Goal: Task Accomplishment & Management: Use online tool/utility

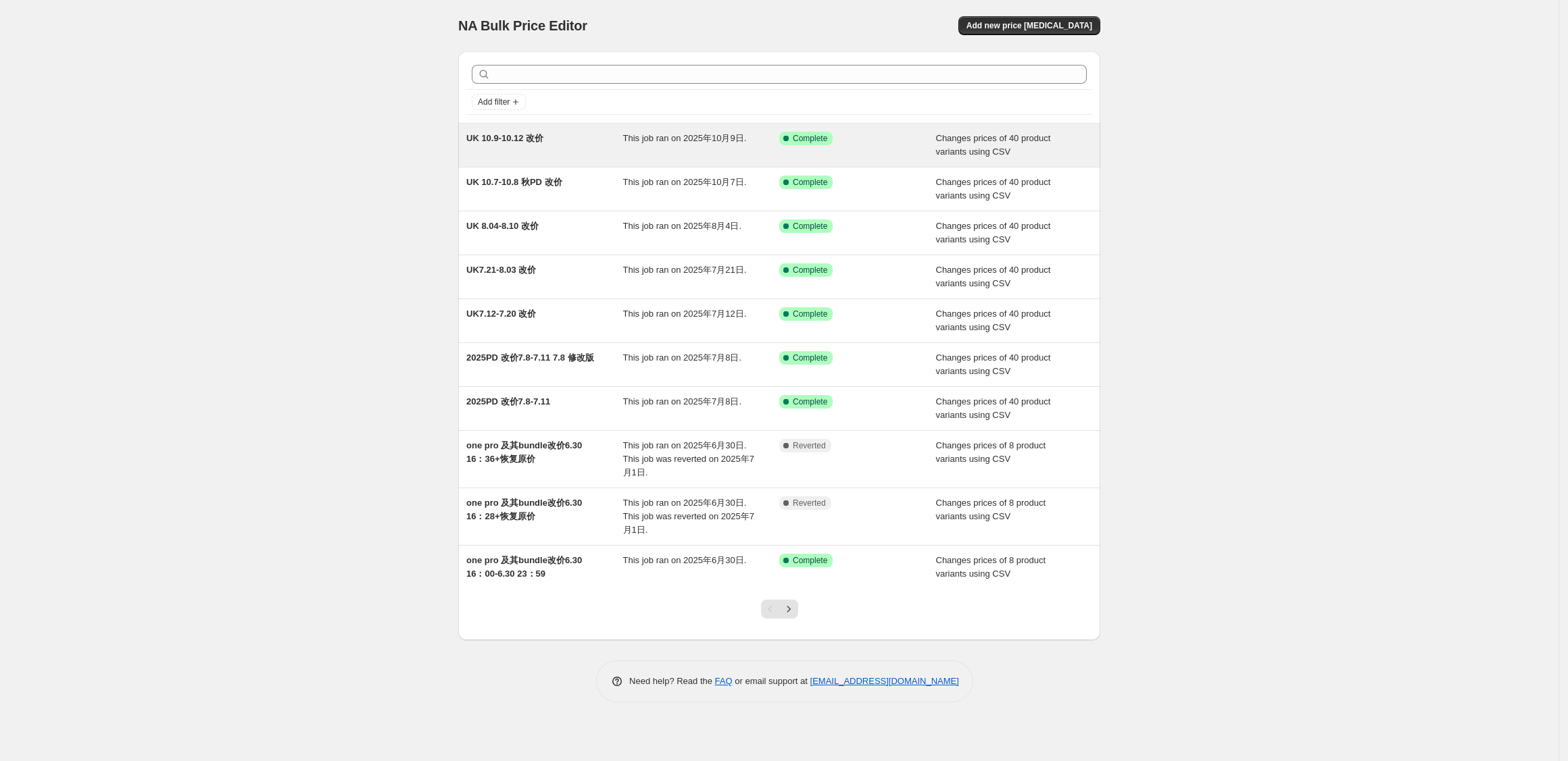
click at [548, 150] on div "UK 10.9-10.12 改价" at bounding box center [545, 145] width 157 height 27
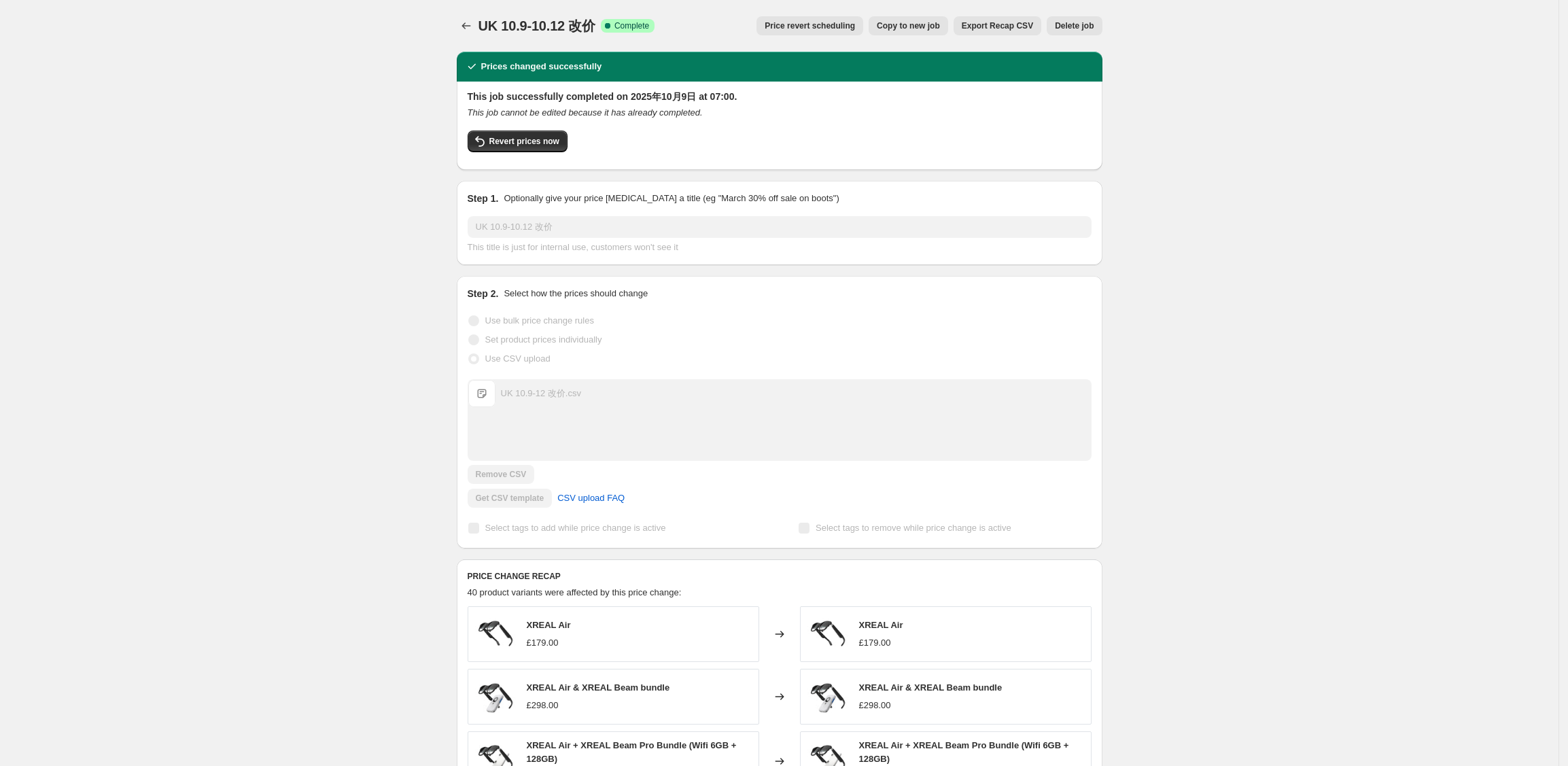
click at [940, 29] on span "Copy to new job" at bounding box center [907, 25] width 63 height 11
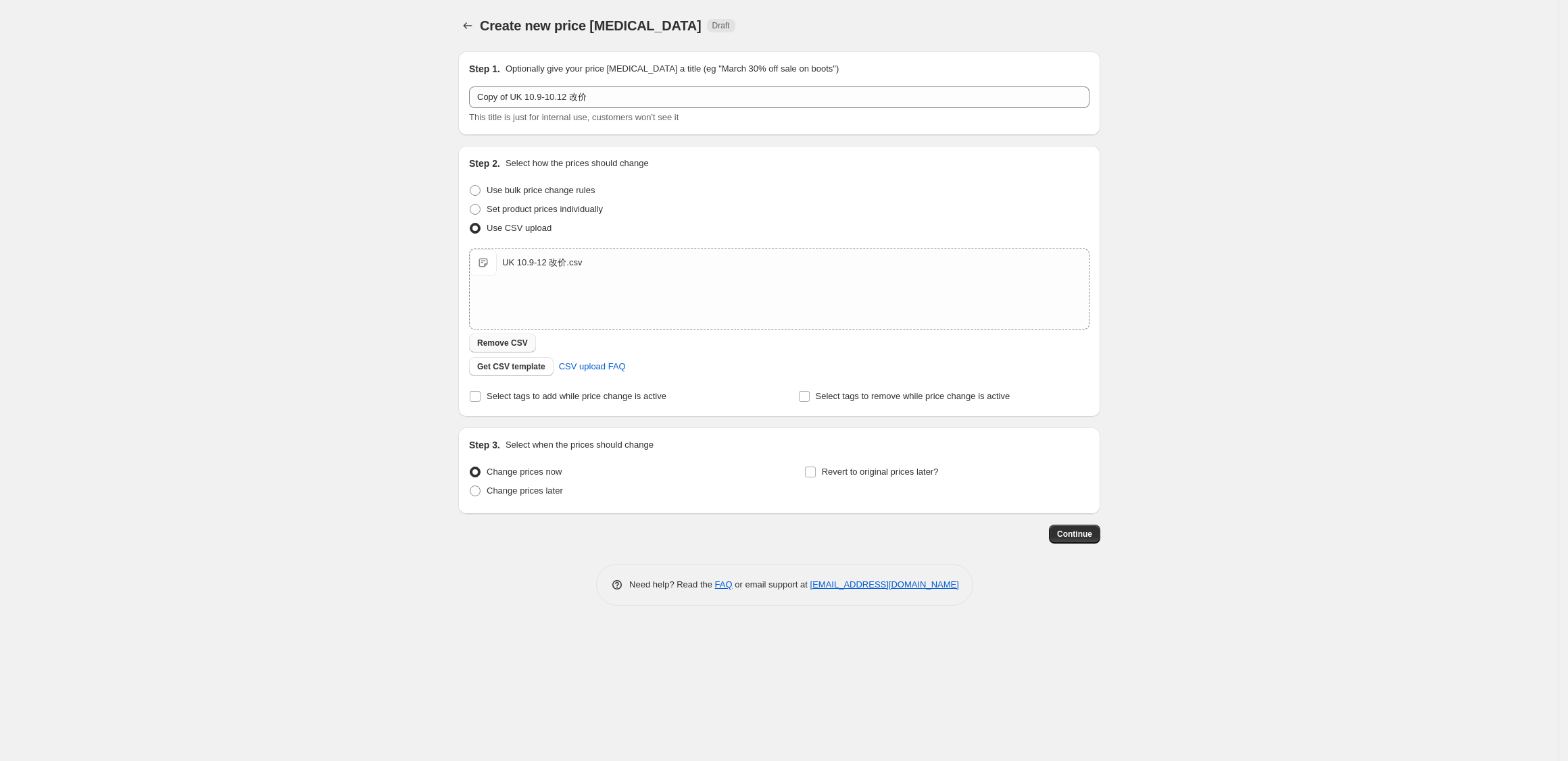
click at [501, 344] on span "Remove CSV" at bounding box center [502, 342] width 51 height 11
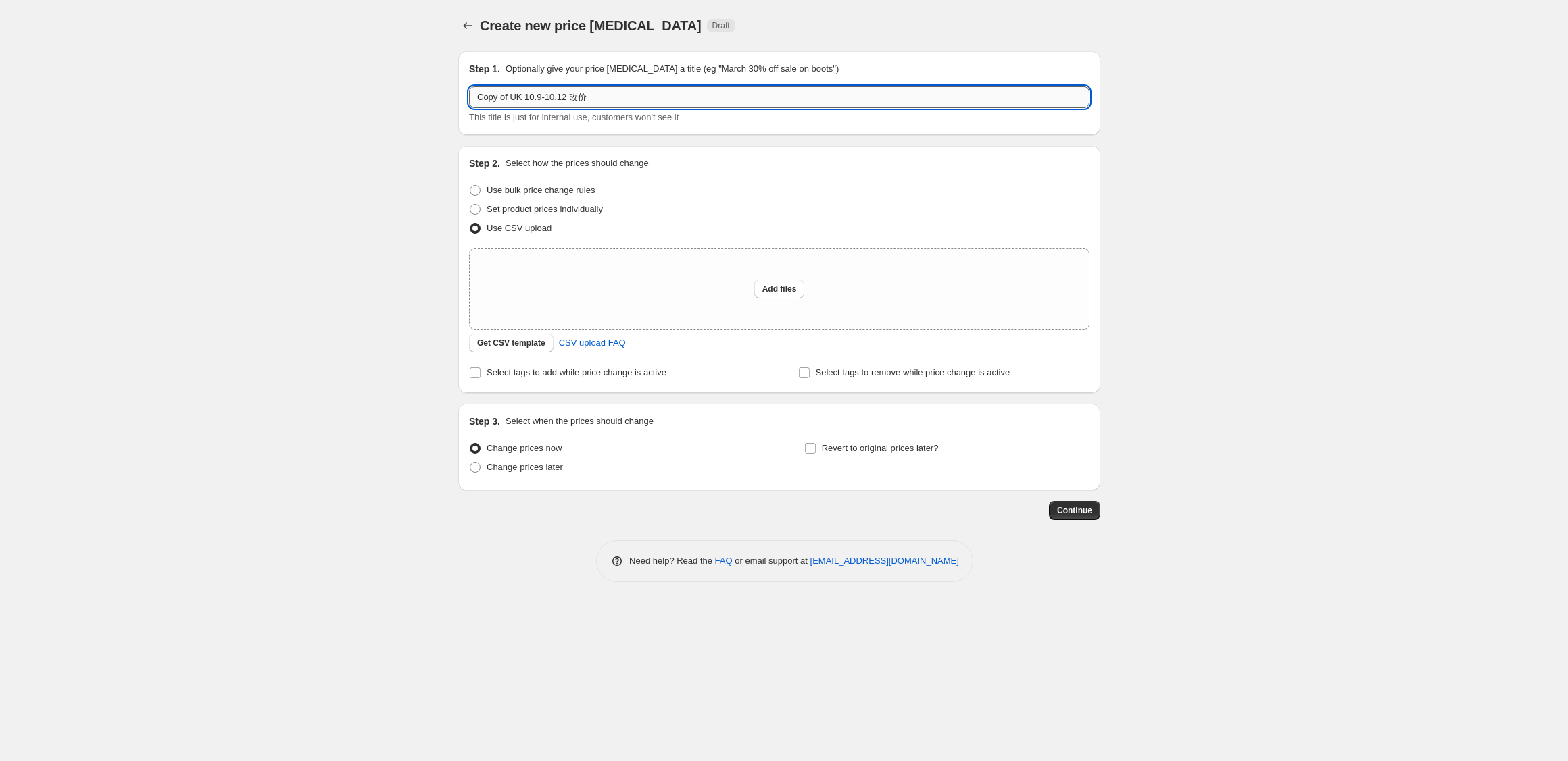
click at [589, 88] on input "Copy of UK 10.9-10.12 改价" at bounding box center [779, 97] width 620 height 22
drag, startPoint x: 522, startPoint y: 95, endPoint x: 619, endPoint y: 92, distance: 97.0
click at [619, 92] on input "Copy of UK 10.9-10.12 改价" at bounding box center [779, 97] width 620 height 22
type input "UK Air 2 改价"
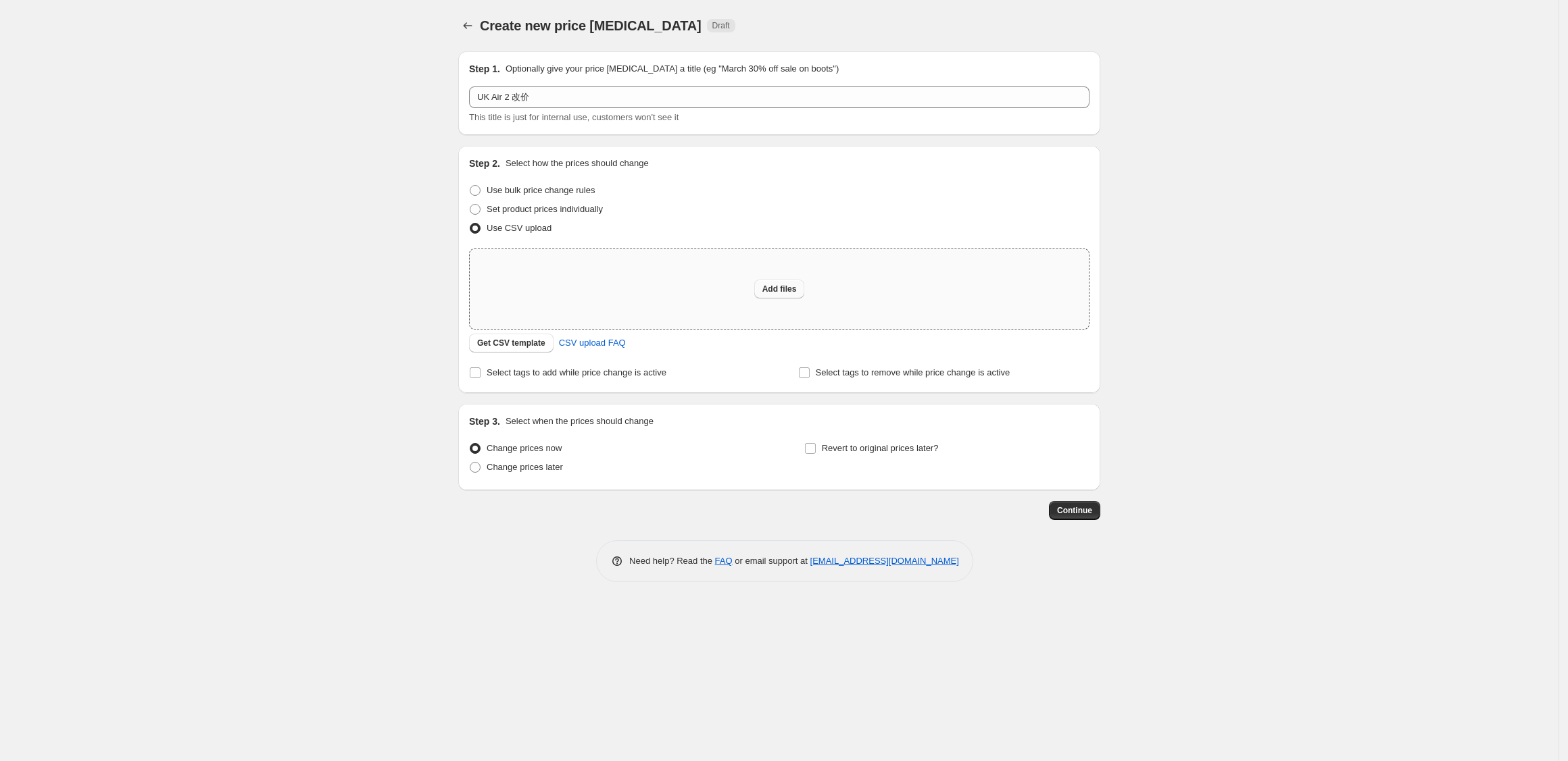
click at [786, 297] on button "Add files" at bounding box center [779, 289] width 51 height 19
type input "C:\fakepath\UK Air 2 改价.csv"
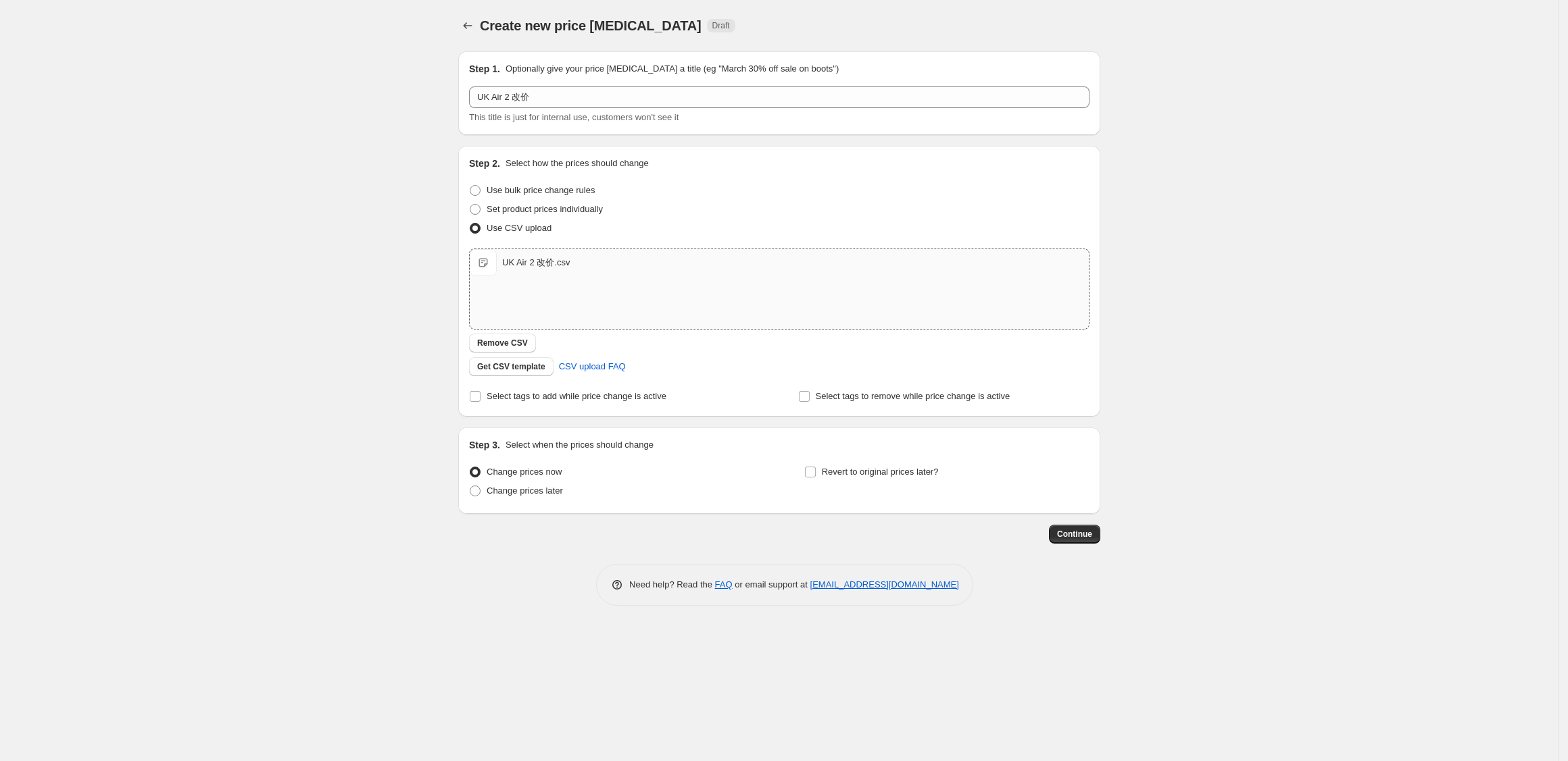
click at [357, 396] on div "Create new price [MEDICAL_DATA]. This page is ready Create new price [MEDICAL_D…" at bounding box center [779, 380] width 1558 height 761
click at [1080, 539] on span "Continue" at bounding box center [1074, 534] width 35 height 11
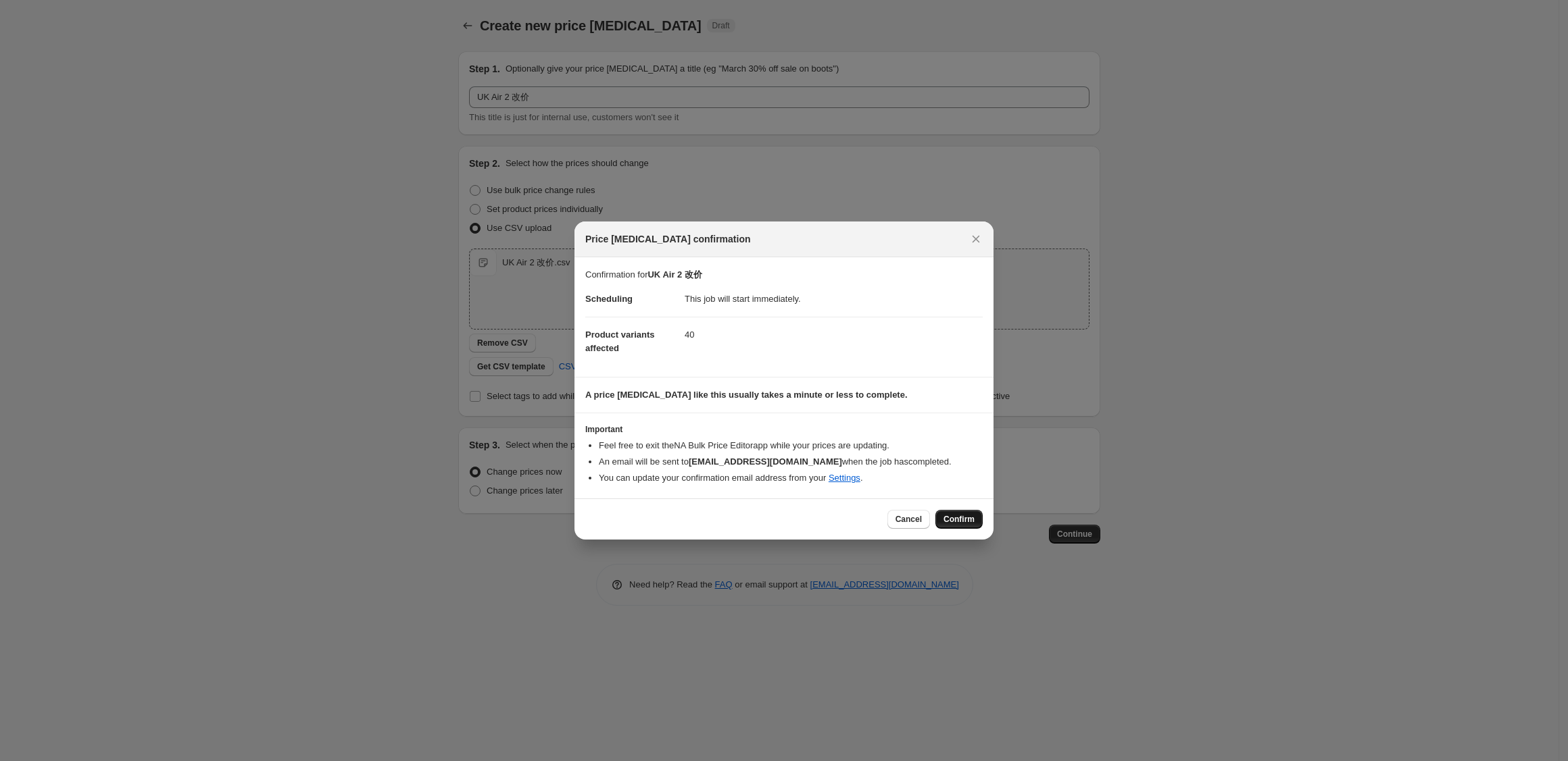
click at [950, 516] on span "Confirm" at bounding box center [959, 519] width 31 height 11
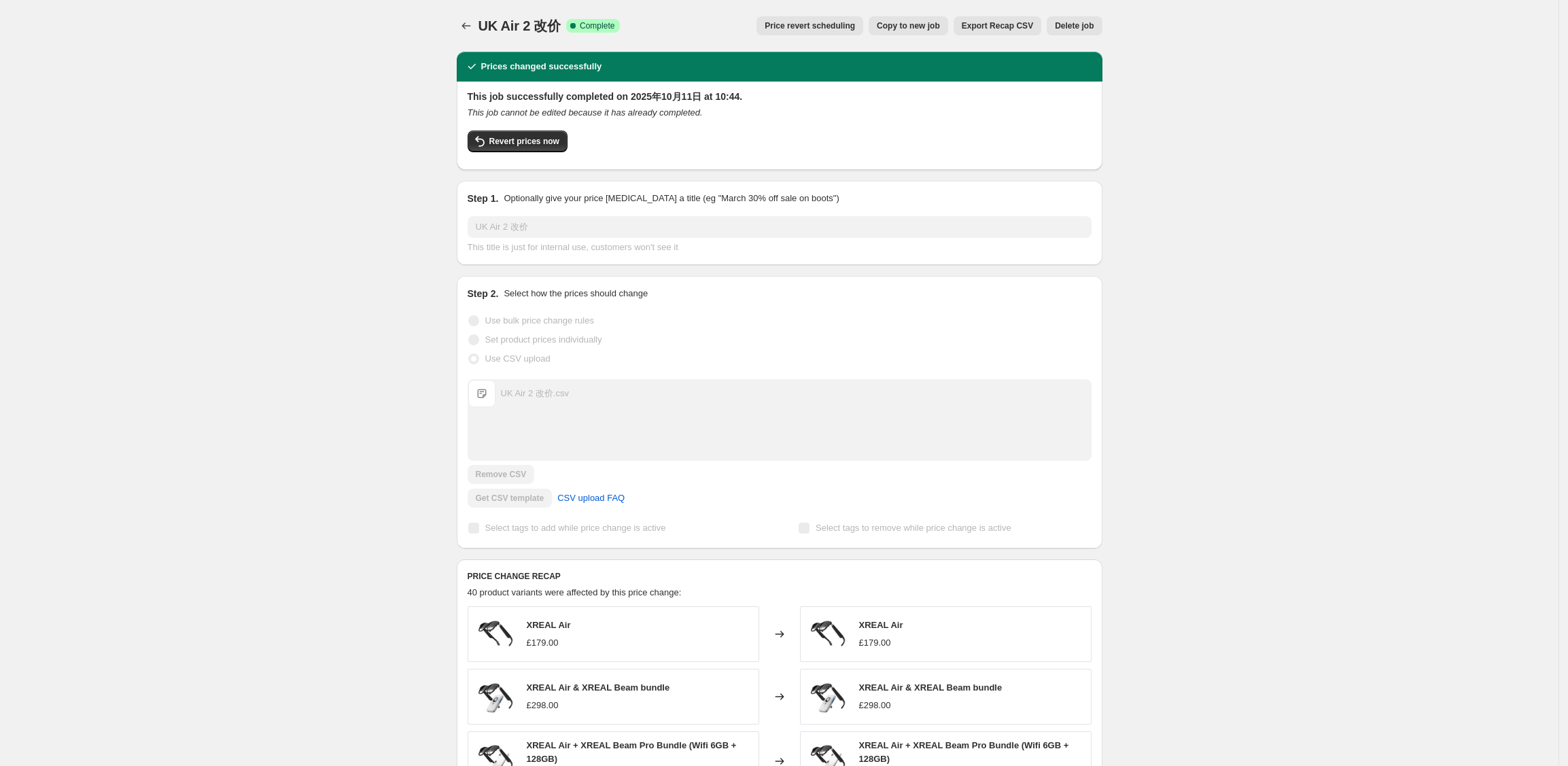
click at [354, 250] on div "UK Air 2 改价. This page is ready UK Air 2 改价 Success Complete Complete Price rev…" at bounding box center [779, 573] width 1558 height 1148
click at [303, 218] on div "UK Air 2 改价. This page is ready UK Air 2 改价 Success Complete Complete Price rev…" at bounding box center [779, 573] width 1558 height 1148
click at [466, 19] on icon "Price change jobs" at bounding box center [466, 26] width 14 height 14
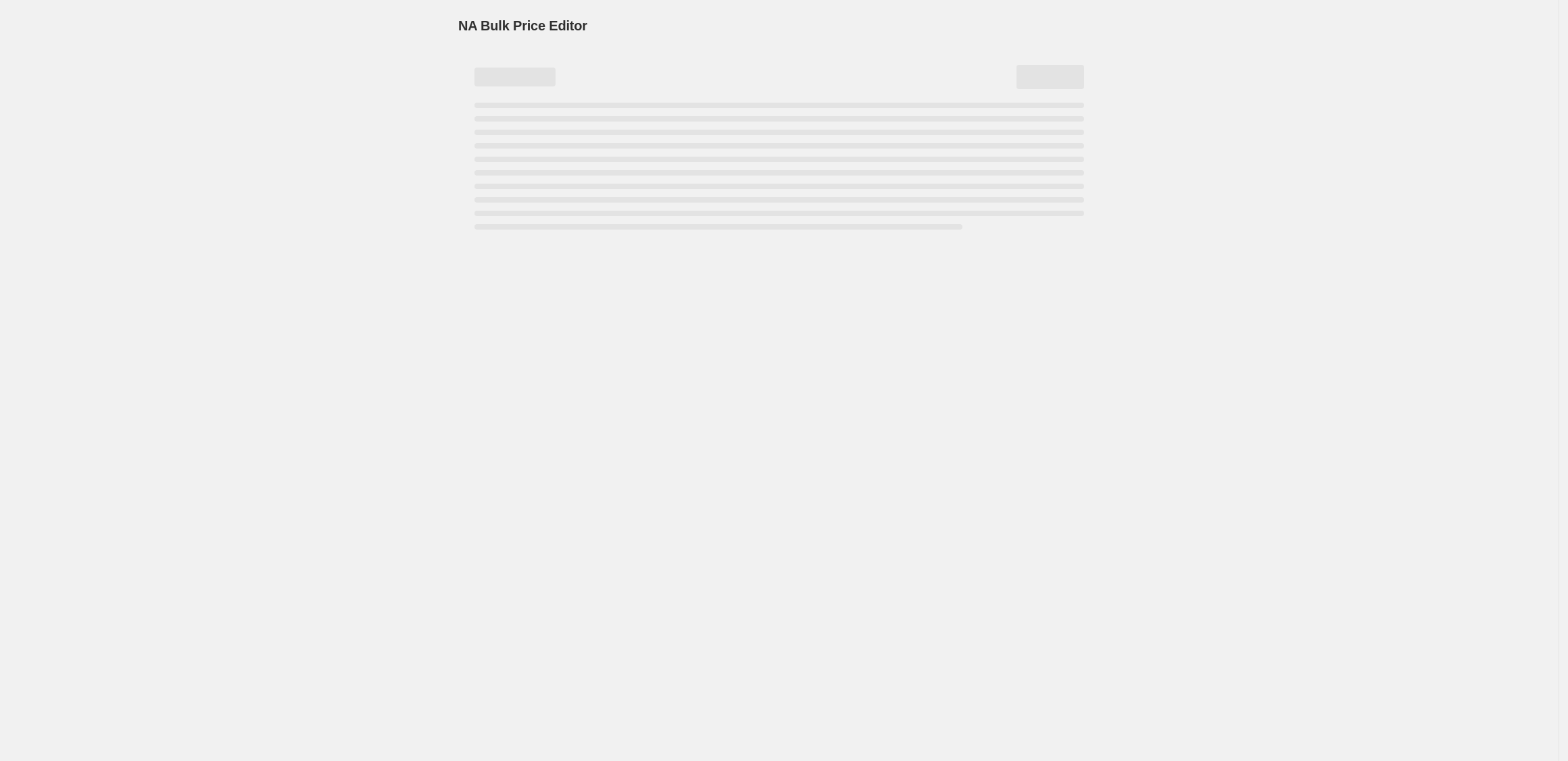
click at [294, 193] on div "NA Bulk Price Editor. This page is ready NA Bulk Price Editor" at bounding box center [779, 380] width 1558 height 761
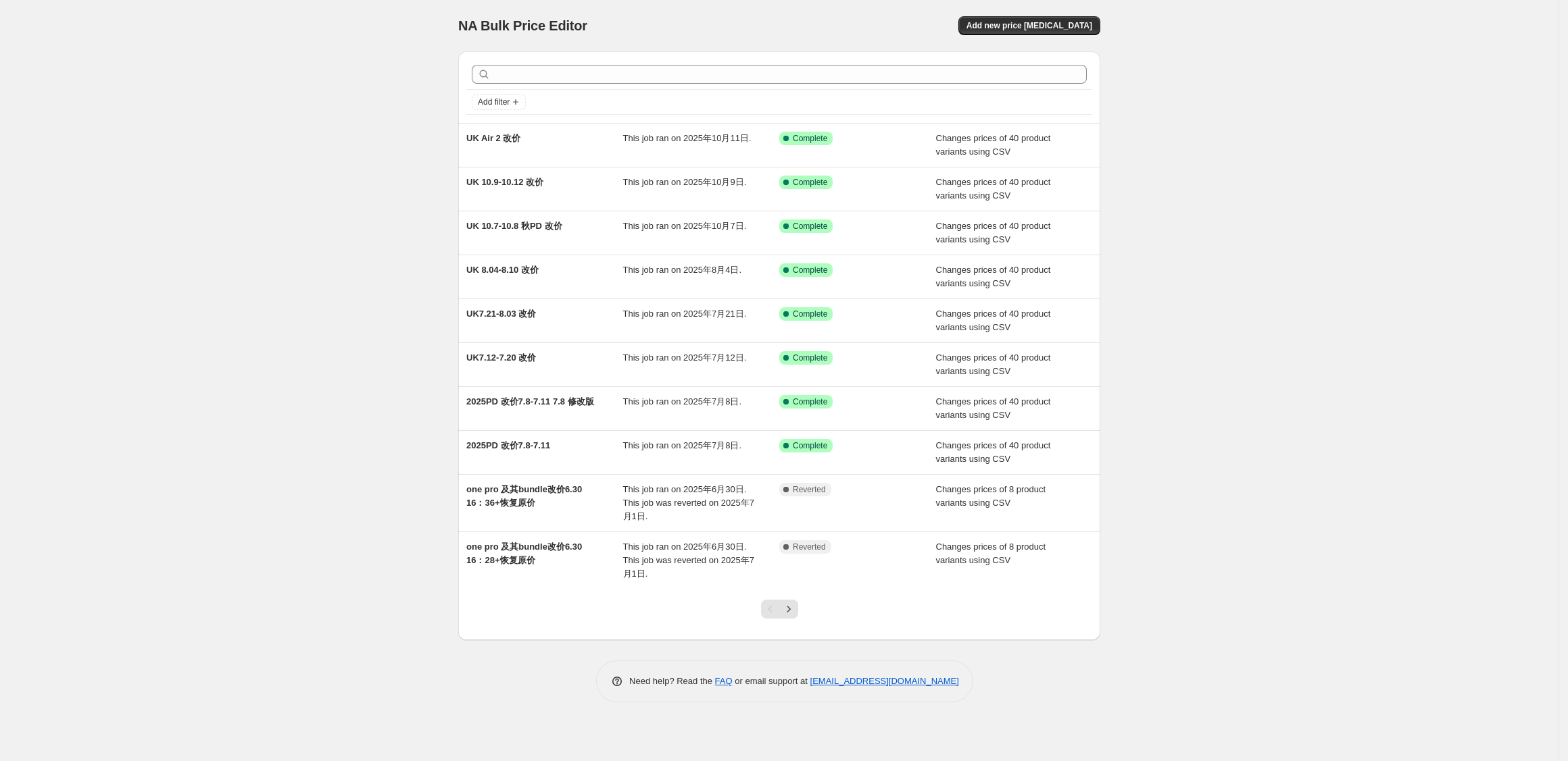
click at [310, 171] on div "NA Bulk Price Editor. This page is ready NA Bulk Price Editor Add new price [ME…" at bounding box center [779, 380] width 1558 height 761
